Goal: Navigation & Orientation: Find specific page/section

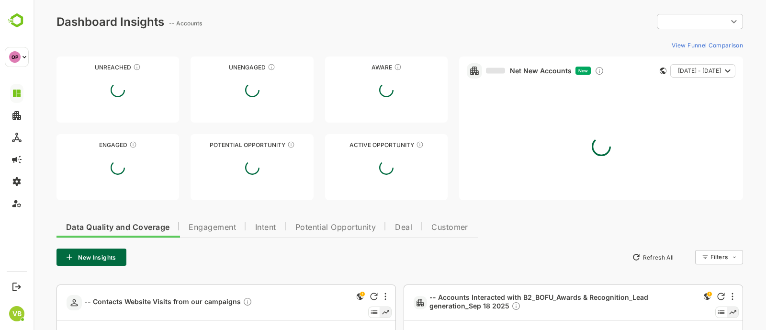
type input "**********"
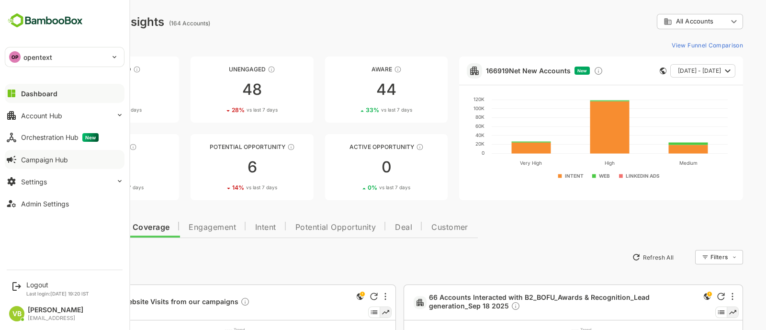
click at [54, 154] on button "Campaign Hub" at bounding box center [65, 159] width 120 height 19
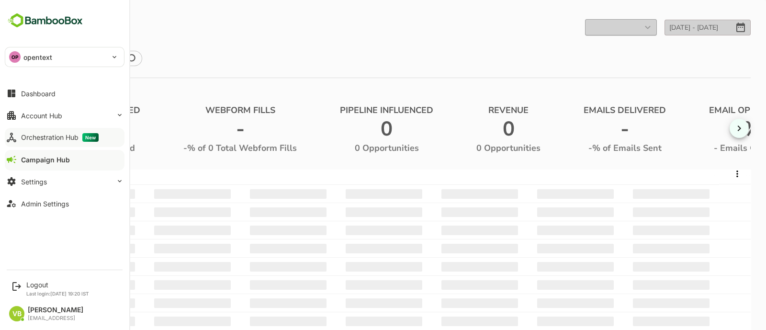
click at [45, 136] on div "Orchestration Hub New" at bounding box center [60, 137] width 78 height 9
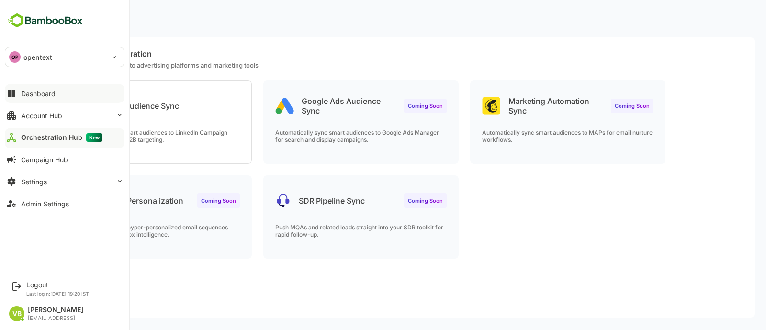
click at [52, 97] on button "Dashboard" at bounding box center [65, 93] width 120 height 19
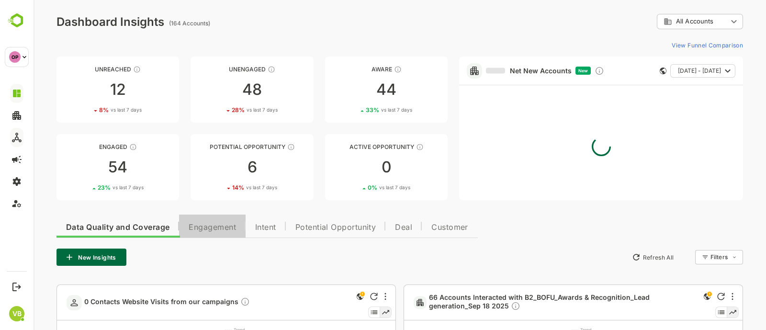
click at [202, 232] on button "Engagement" at bounding box center [212, 225] width 67 height 23
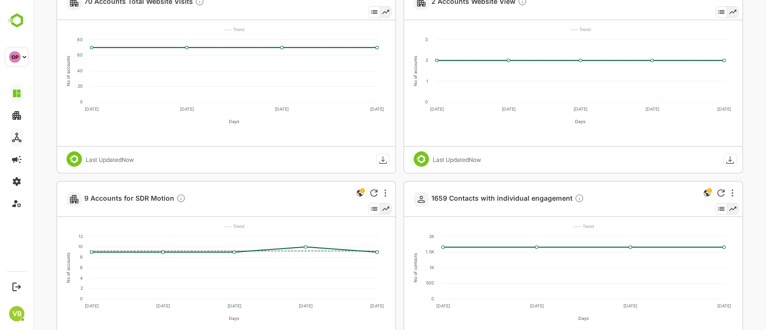
scroll to position [695, 0]
